Goal: Transaction & Acquisition: Subscribe to service/newsletter

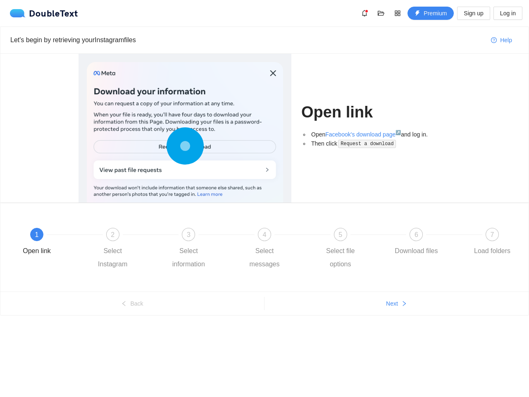
click at [264, 198] on div at bounding box center [185, 147] width 196 height 171
click at [264, 174] on div at bounding box center [185, 147] width 196 height 171
click at [365, 13] on icon "bell" at bounding box center [364, 13] width 7 height 7
click at [381, 13] on icon "folder-open" at bounding box center [381, 13] width 7 height 5
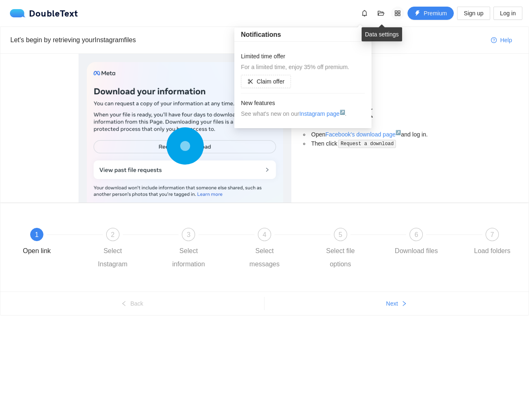
click at [398, 13] on icon "appstore" at bounding box center [397, 13] width 7 height 7
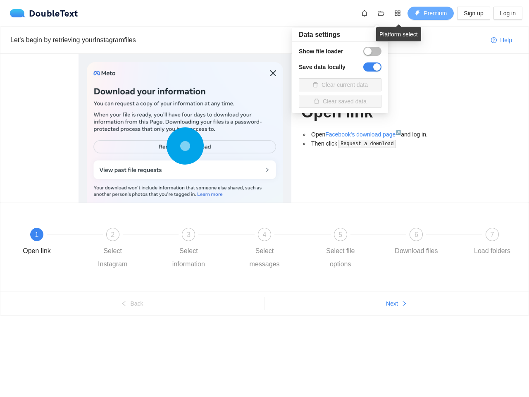
click at [431, 13] on span "Premium" at bounding box center [435, 13] width 23 height 9
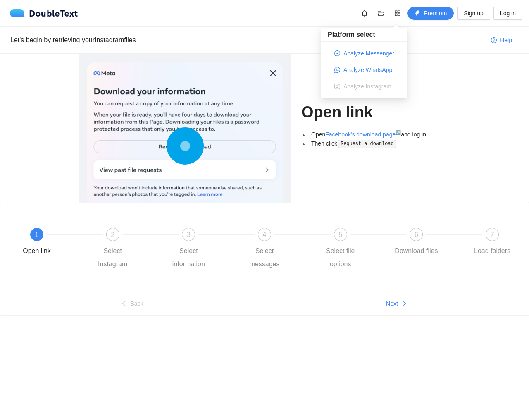
click at [474, 13] on div "Sign up Log in Facebook login is currently unavailable. Please bare with us whi…" at bounding box center [264, 198] width 529 height 397
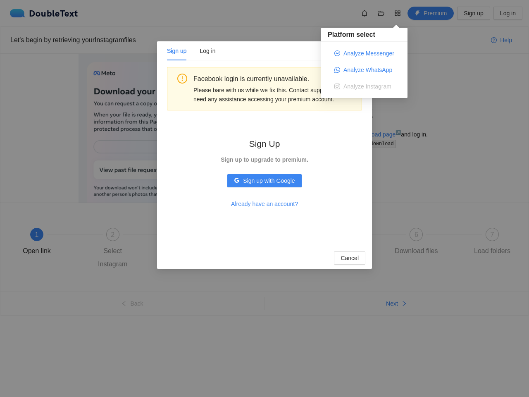
click at [508, 13] on div "Sign up Log in Facebook login is currently unavailable. Please bare with us whi…" at bounding box center [264, 198] width 529 height 397
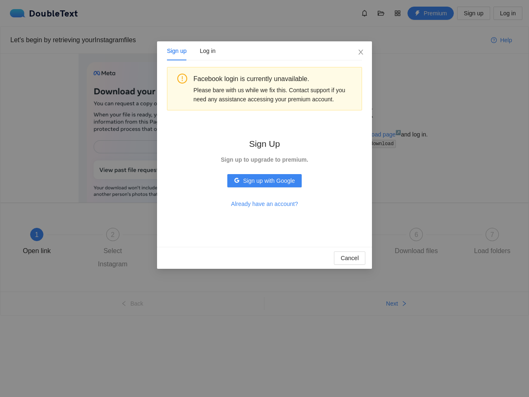
click at [501, 40] on div "Sign up Log in Facebook login is currently unavailable. Please bare with us whi…" at bounding box center [264, 198] width 529 height 397
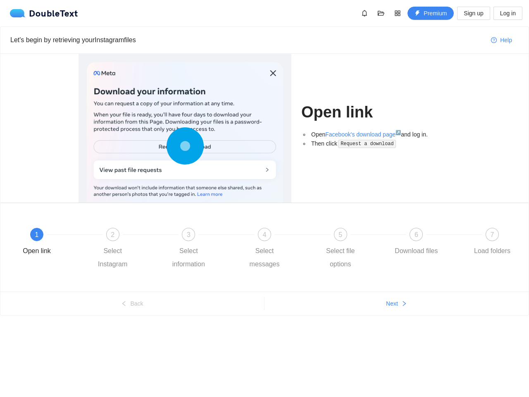
click at [51, 243] on div "1 Open link" at bounding box center [51, 243] width 76 height 30
